Goal: Obtain resource: Obtain resource

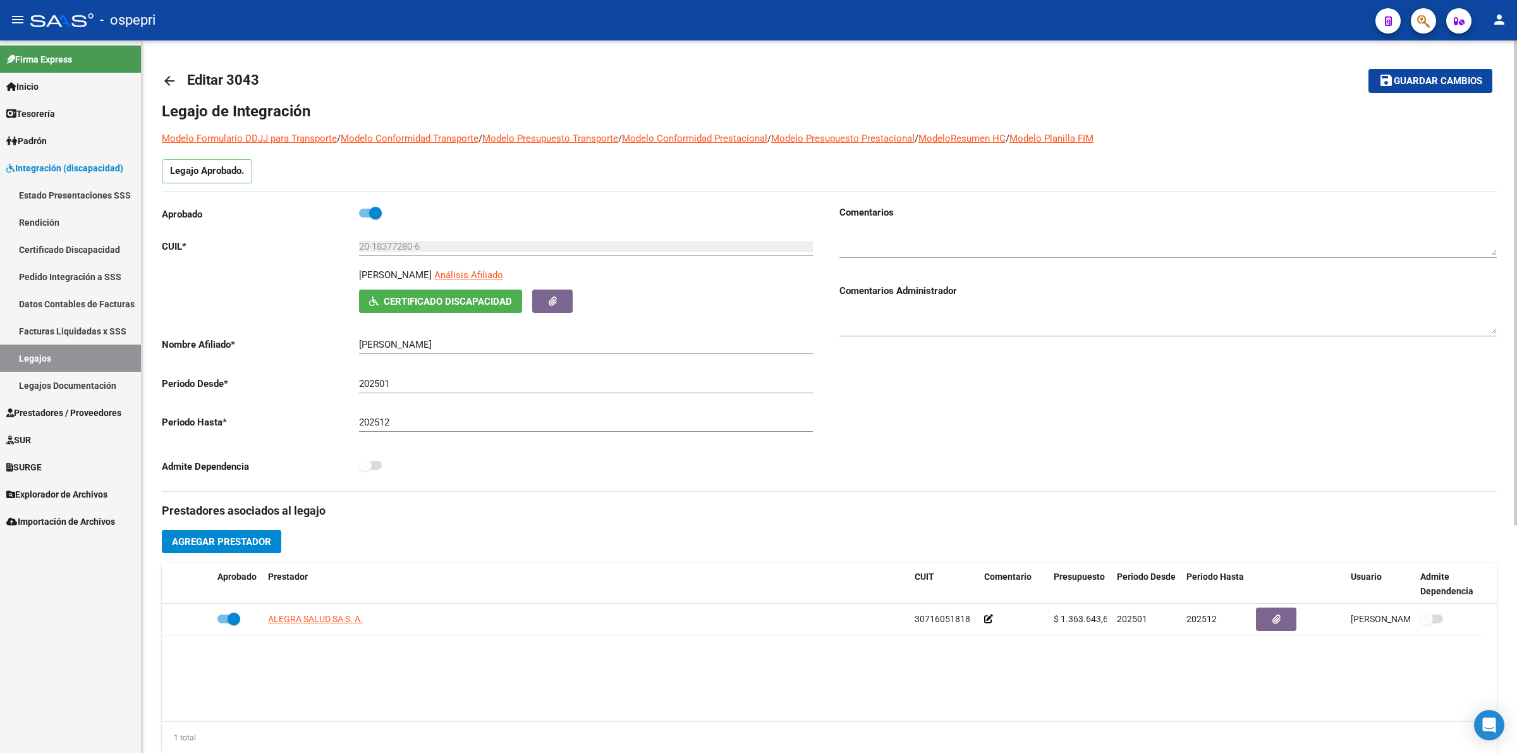
click at [379, 301] on span "Certificado Discapacidad" at bounding box center [440, 300] width 143 height 11
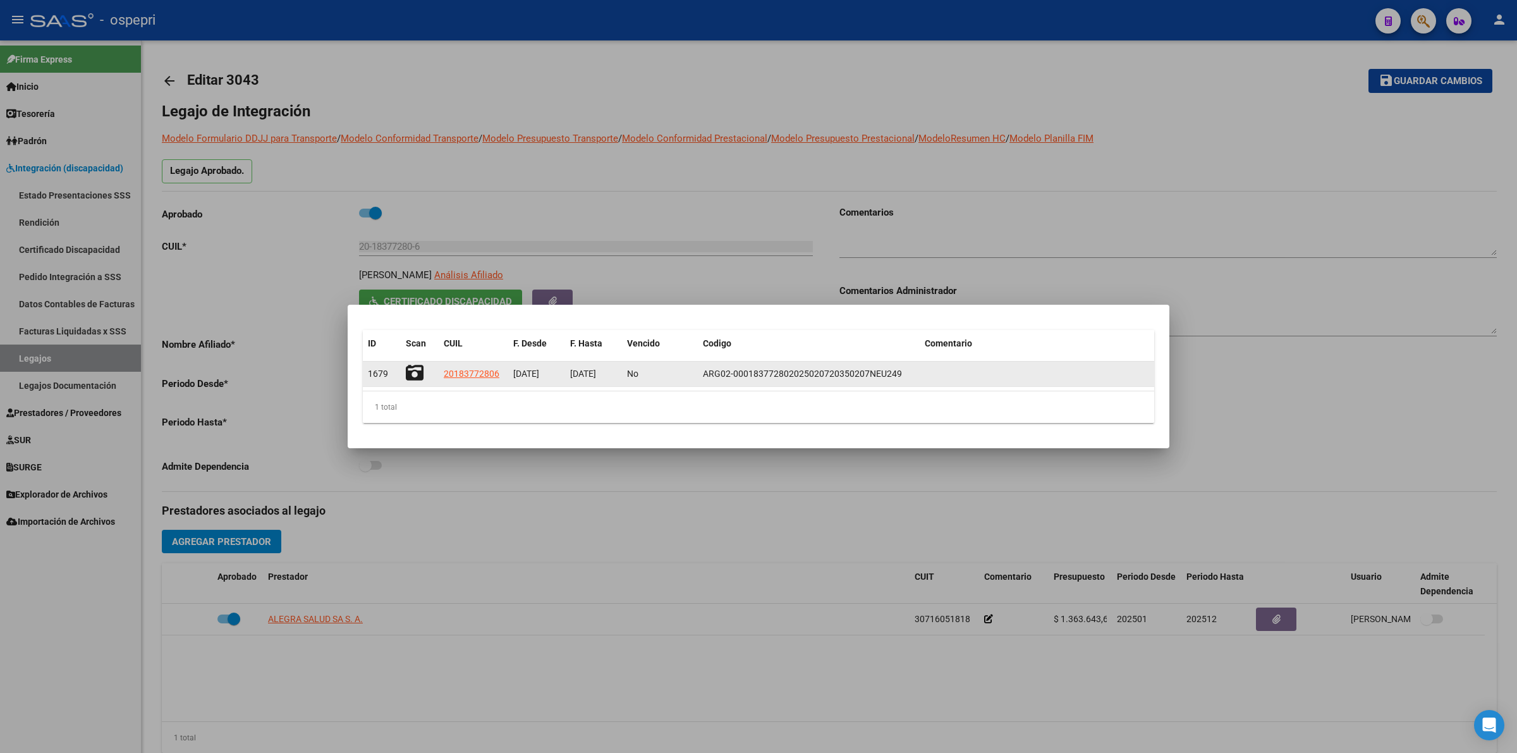
click at [417, 373] on icon at bounding box center [415, 373] width 18 height 18
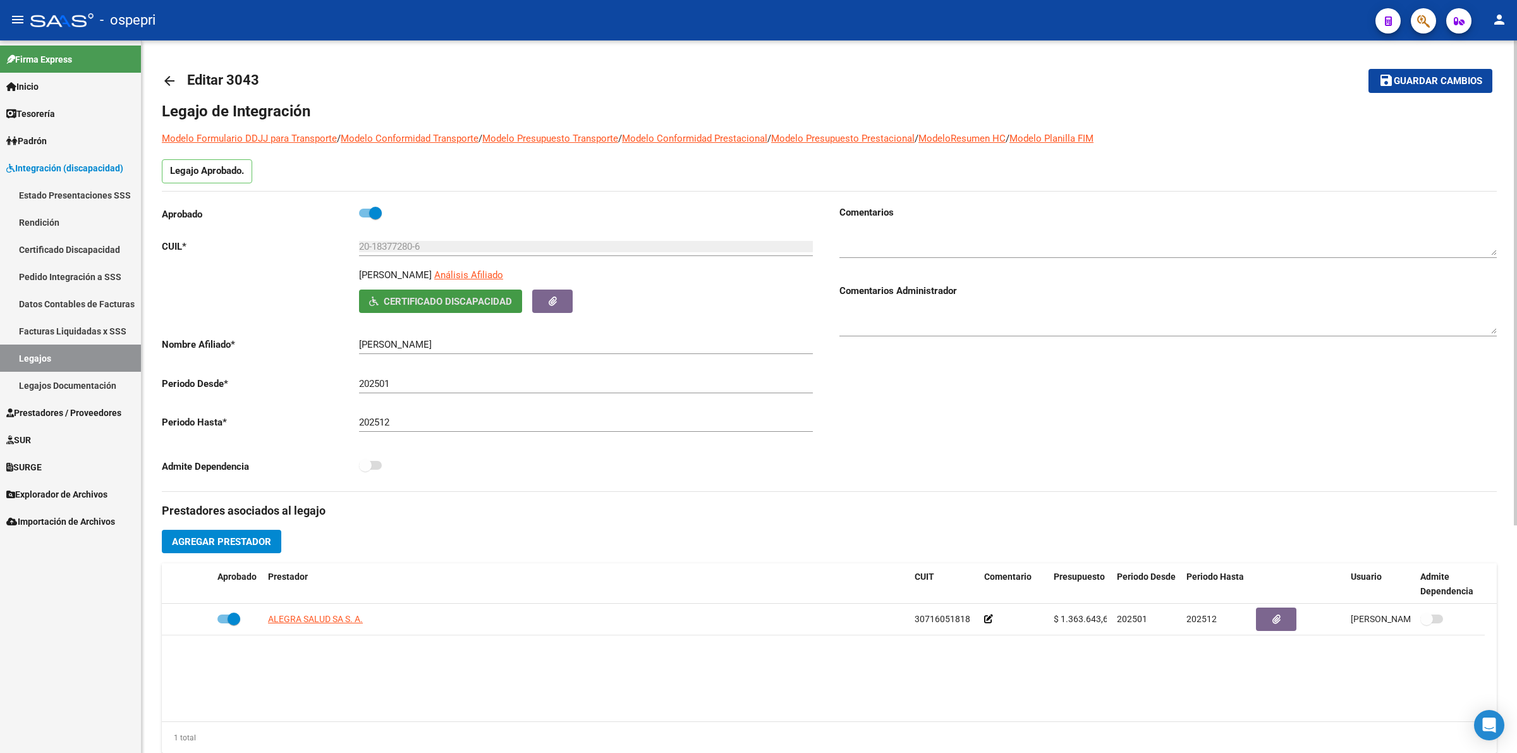
click at [167, 74] on mat-icon "arrow_back" at bounding box center [169, 80] width 15 height 15
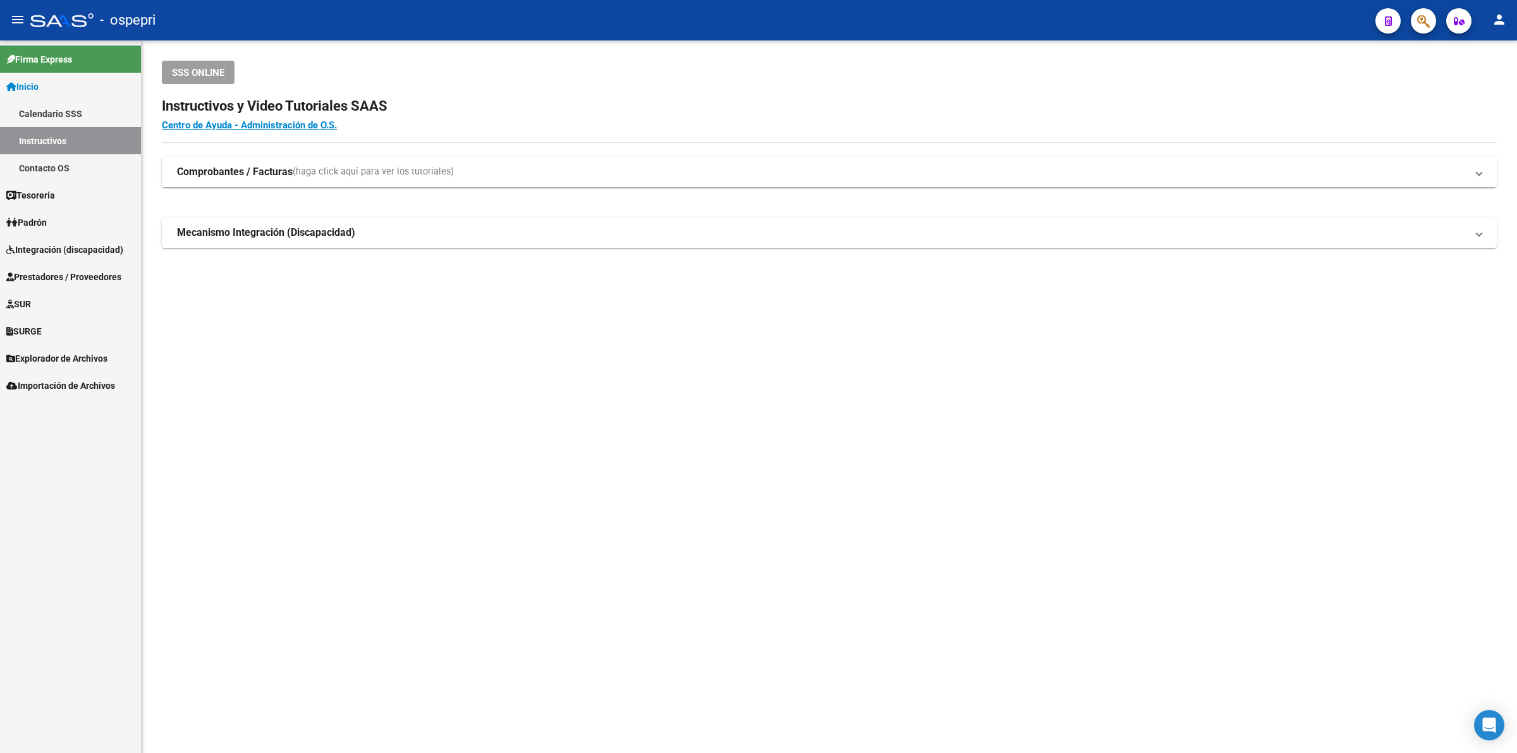
click at [41, 253] on span "Integración (discapacidad)" at bounding box center [64, 250] width 117 height 14
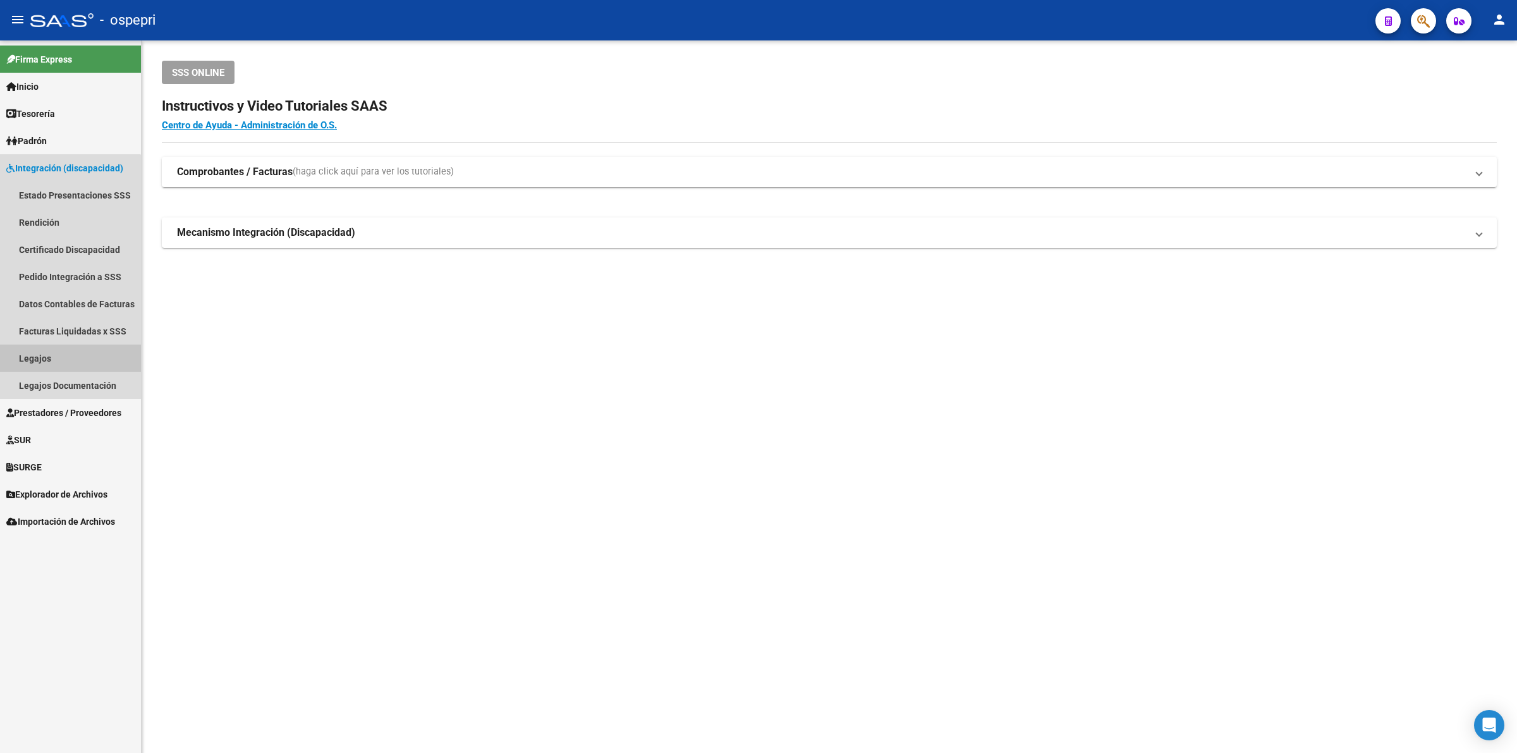
click at [52, 351] on link "Legajos" at bounding box center [70, 357] width 141 height 27
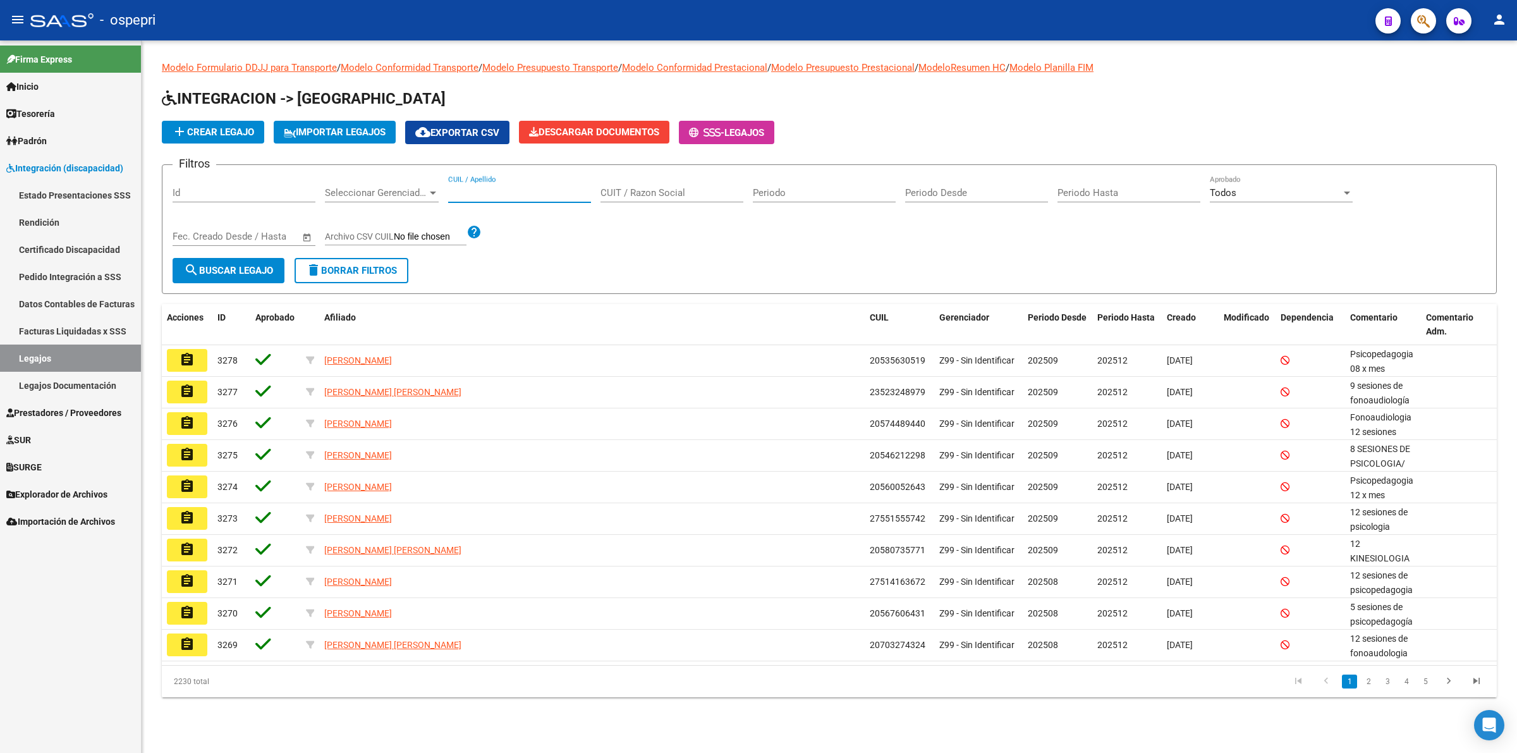
click at [490, 187] on input "CUIL / Apellido" at bounding box center [519, 192] width 143 height 11
type input "23116039834"
click at [253, 267] on span "search Buscar Legajo" at bounding box center [228, 270] width 89 height 11
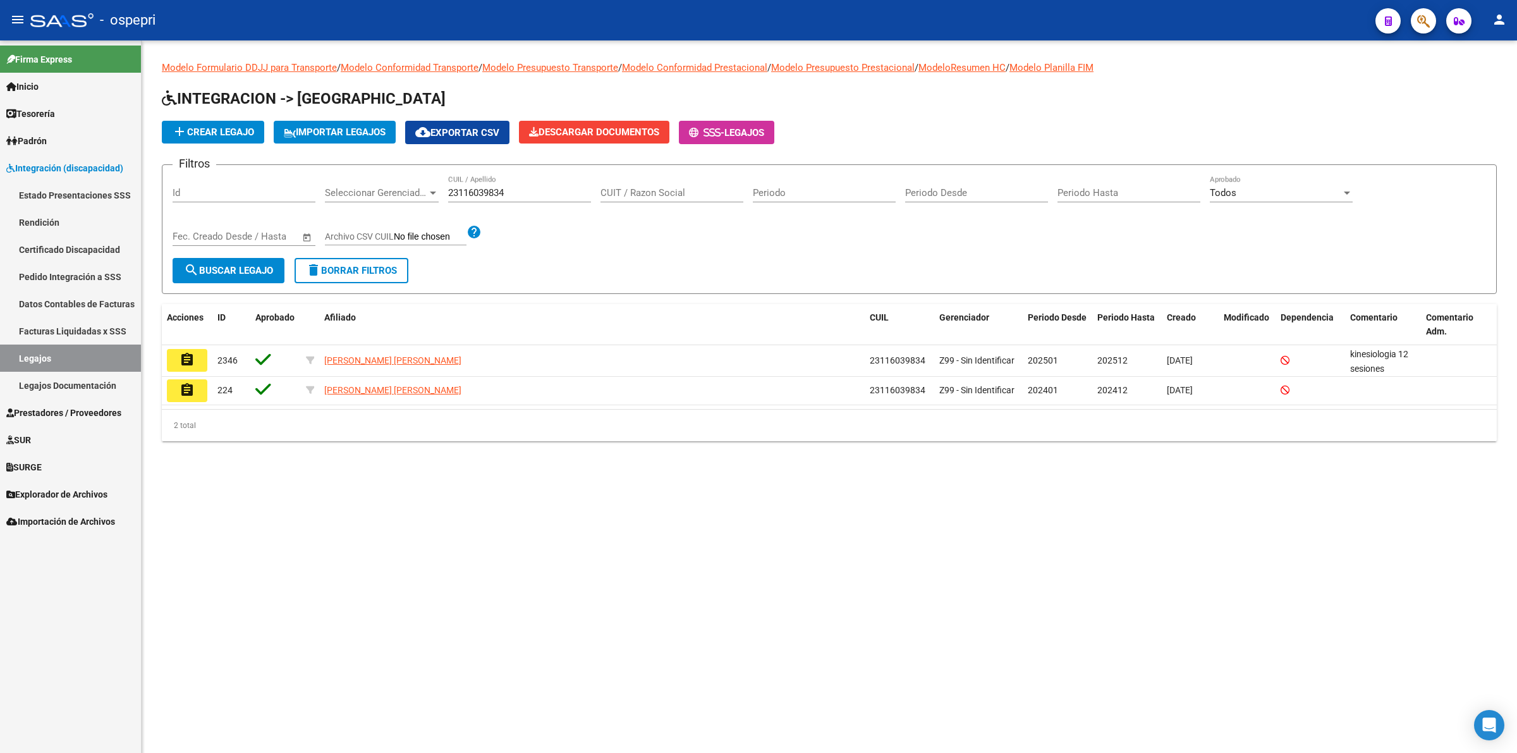
click at [183, 365] on button "assignment" at bounding box center [187, 360] width 40 height 23
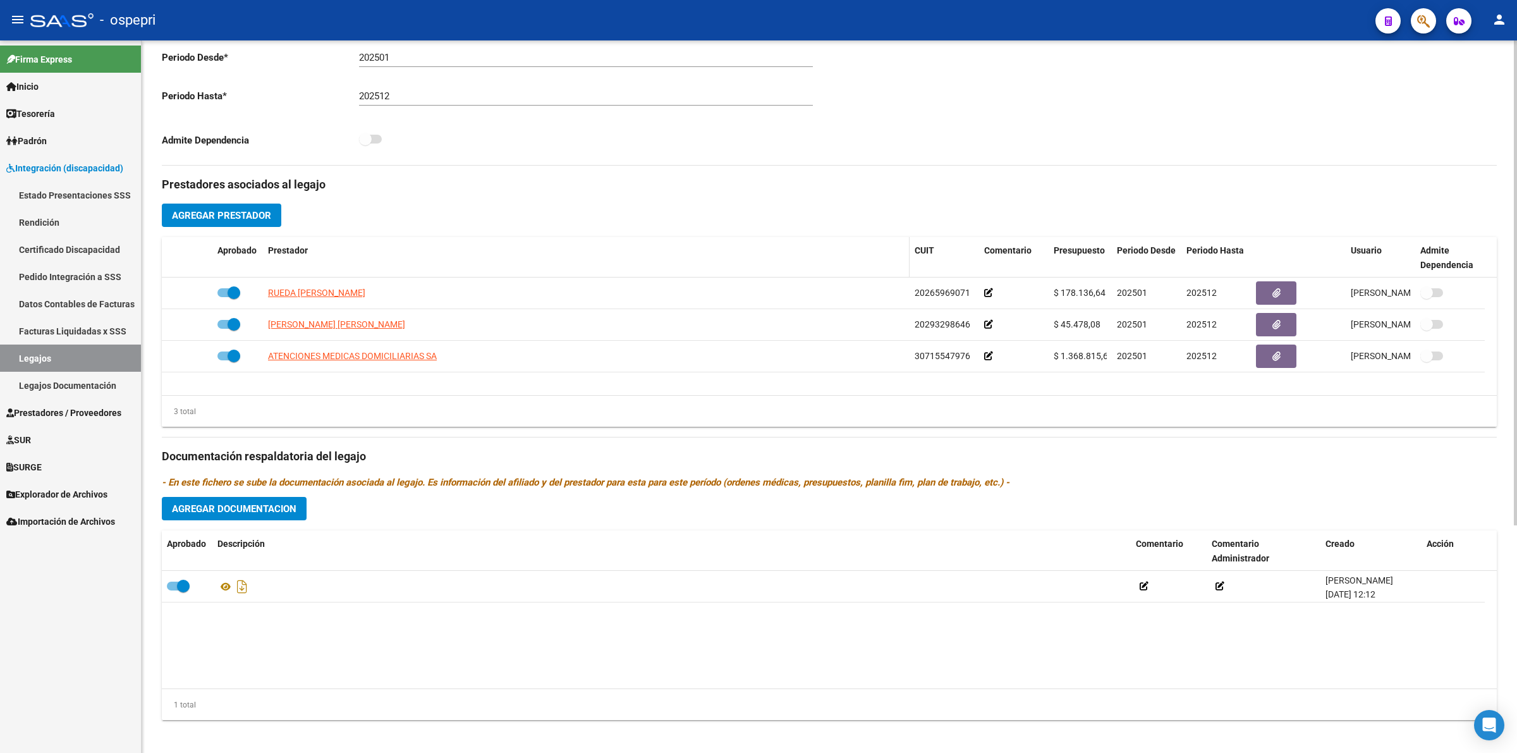
scroll to position [333, 0]
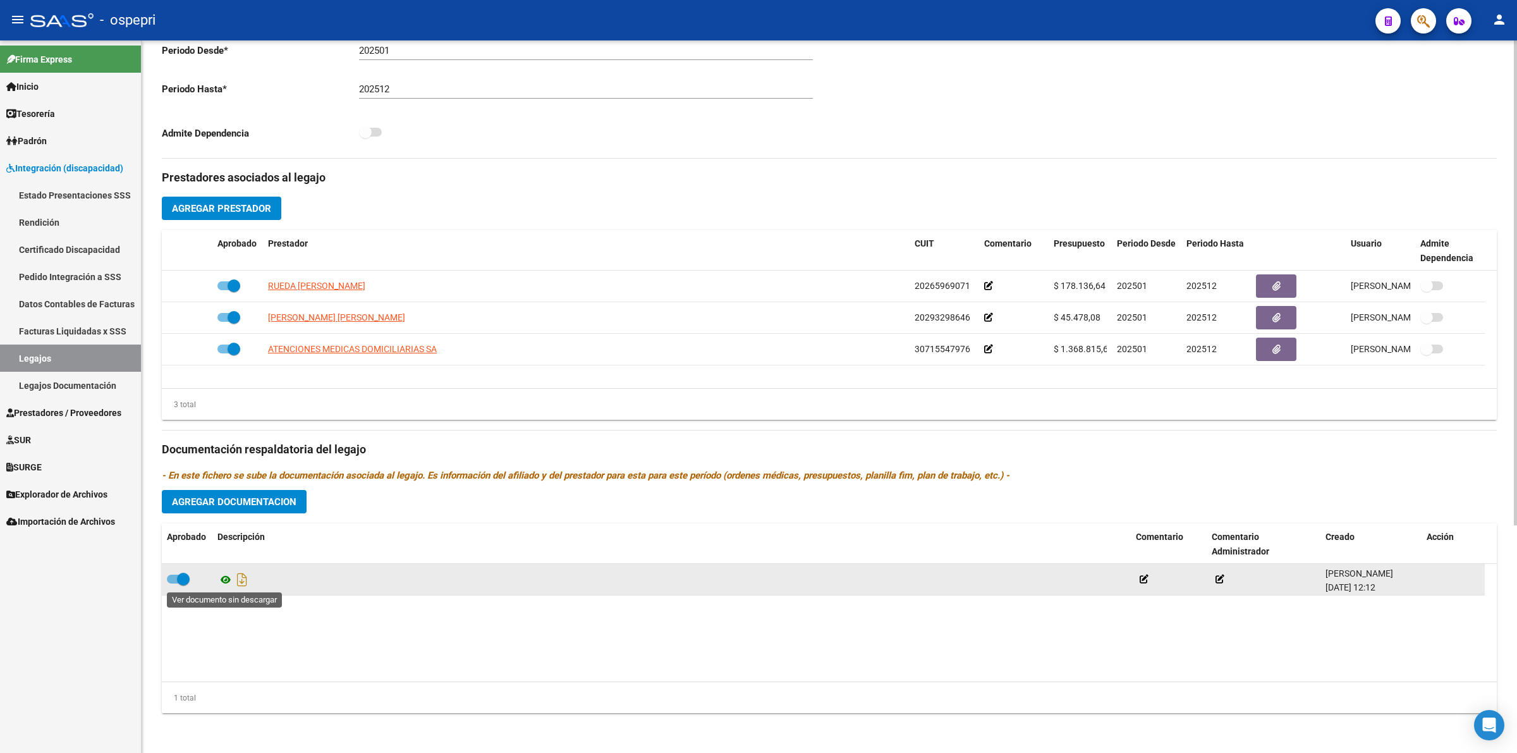
click at [221, 579] on icon at bounding box center [225, 579] width 16 height 15
